Goal: Information Seeking & Learning: Find specific page/section

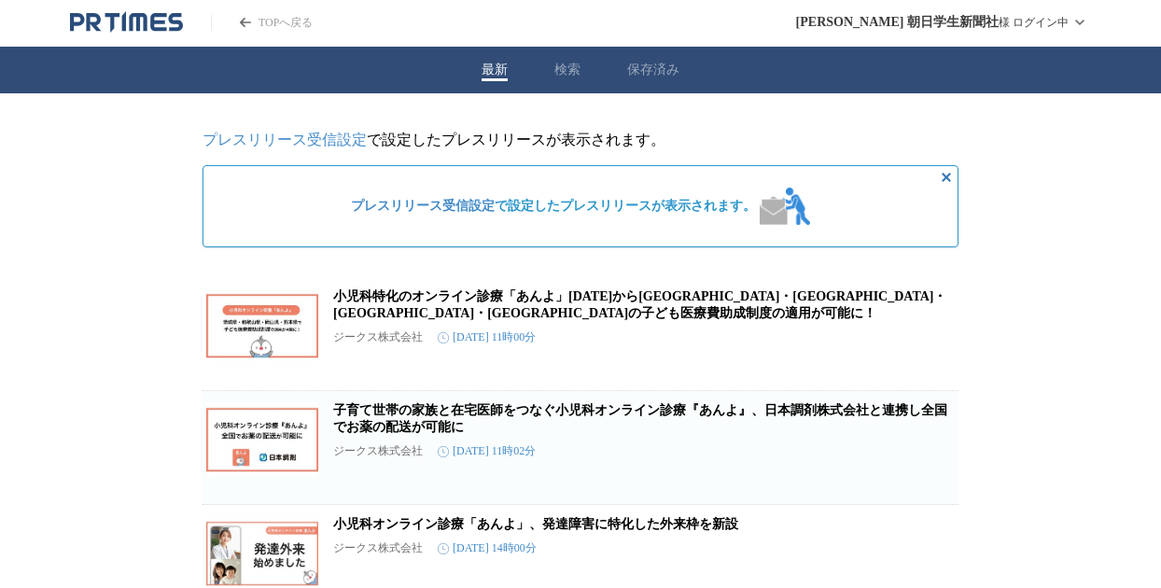
click at [563, 71] on button "検索" at bounding box center [567, 70] width 26 height 17
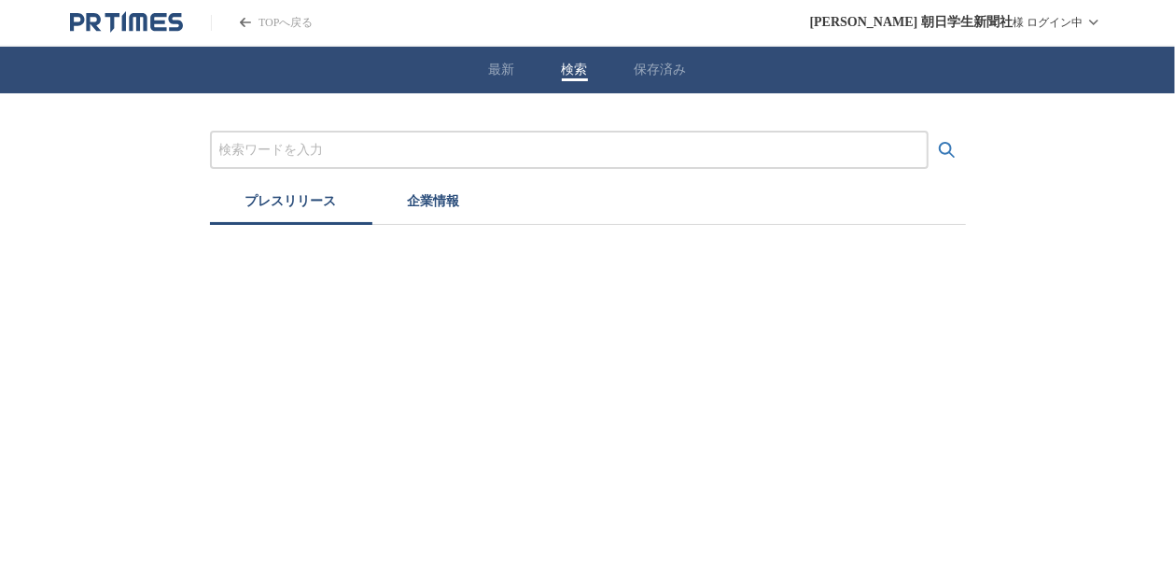
click at [526, 146] on input "プレスリリースおよび企業を検索する" at bounding box center [569, 150] width 700 height 21
type input "農学部"
click at [929, 132] on button "検索する" at bounding box center [947, 150] width 37 height 37
click at [950, 146] on icon "検索する" at bounding box center [947, 150] width 16 height 16
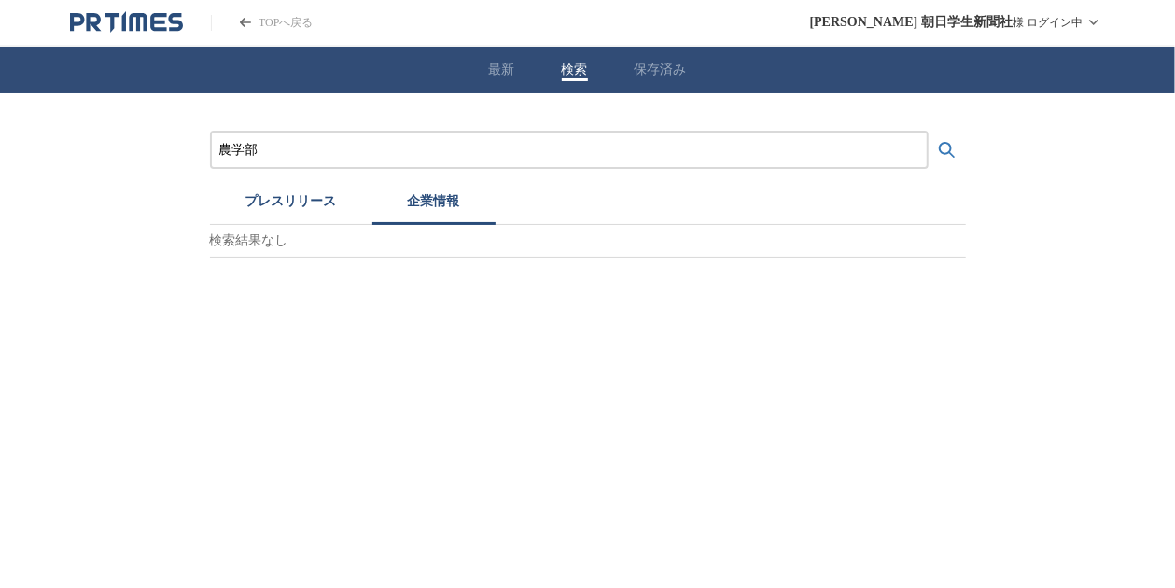
click at [435, 210] on button "企業情報" at bounding box center [433, 204] width 123 height 41
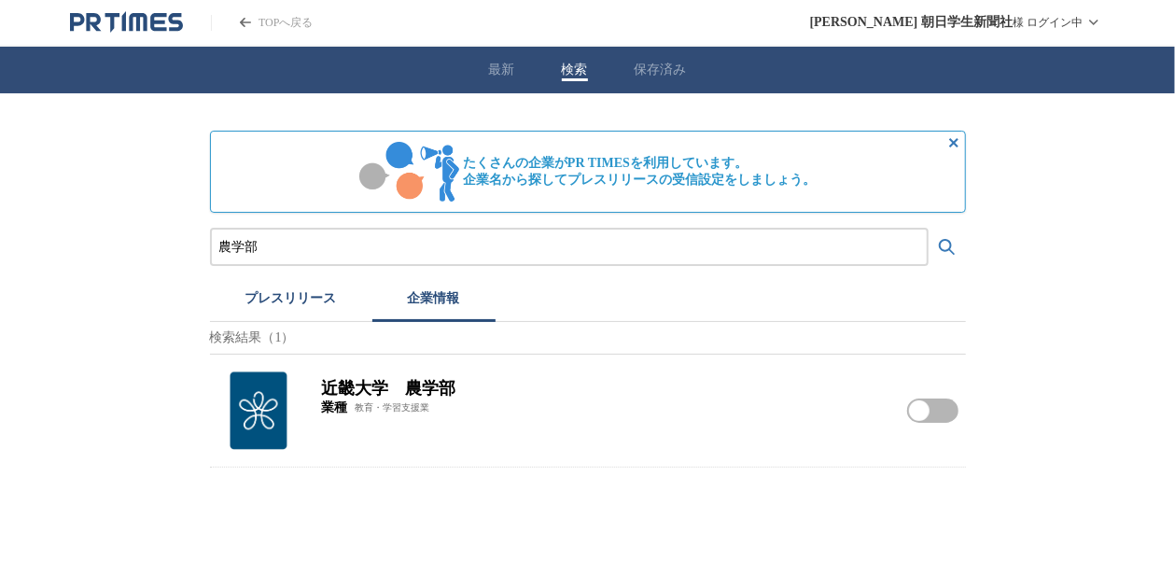
click at [452, 388] on h2 "近畿大学　農学部" at bounding box center [603, 388] width 563 height 22
click at [255, 408] on img at bounding box center [258, 411] width 82 height 82
